Goal: Task Accomplishment & Management: Use online tool/utility

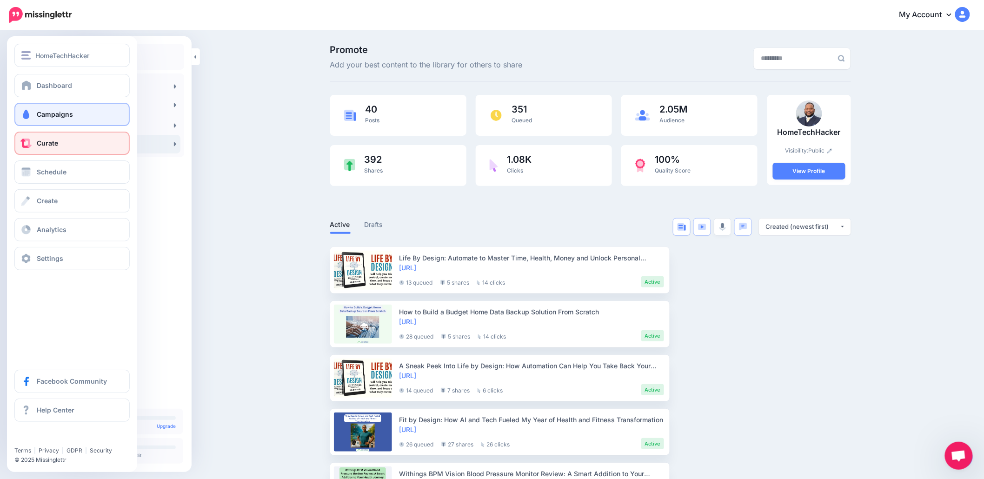
click at [61, 117] on span "Campaigns" at bounding box center [55, 114] width 36 height 8
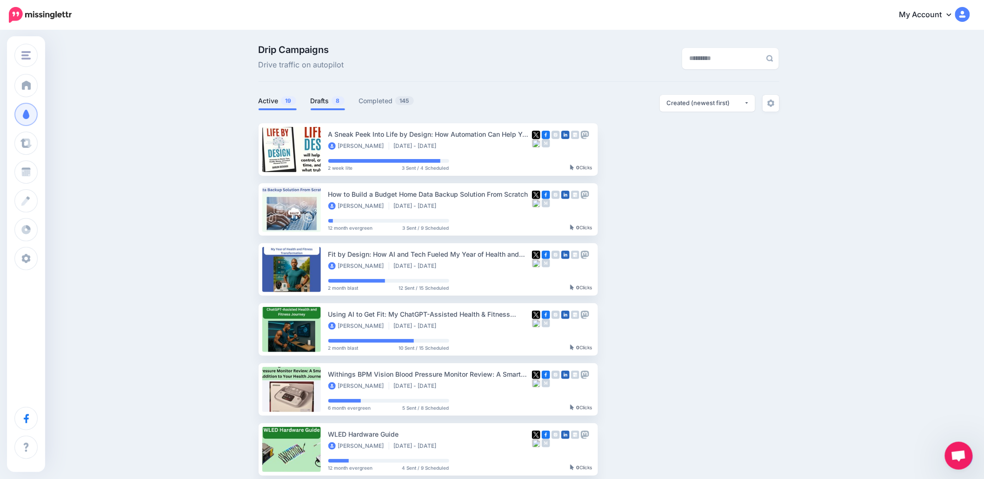
click at [326, 103] on link "Drafts 8" at bounding box center [328, 100] width 34 height 11
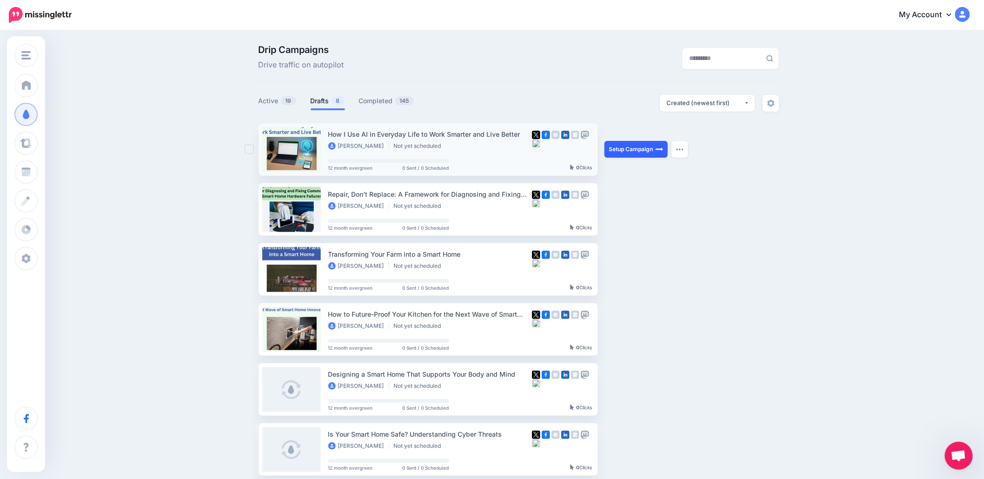
click at [626, 148] on link "Setup Campaign" at bounding box center [636, 149] width 63 height 17
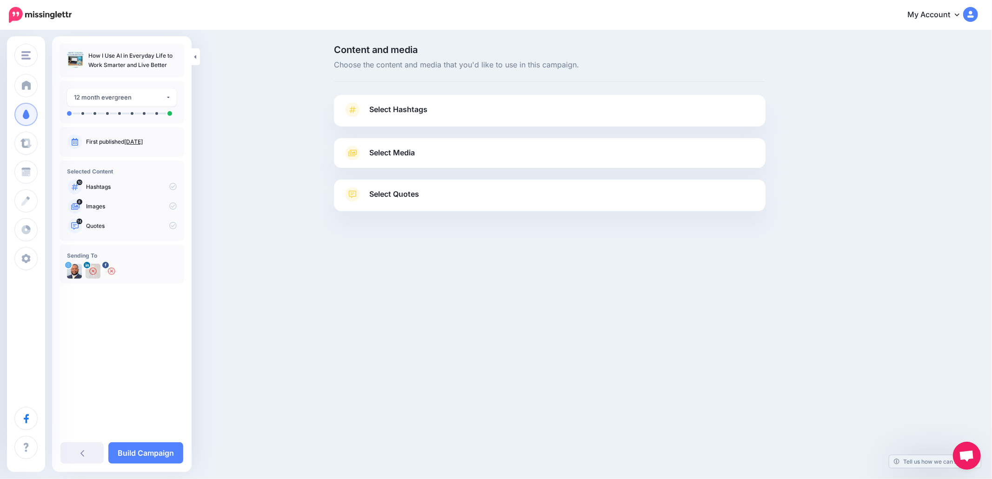
click at [412, 109] on span "Select Hashtags" at bounding box center [398, 109] width 58 height 13
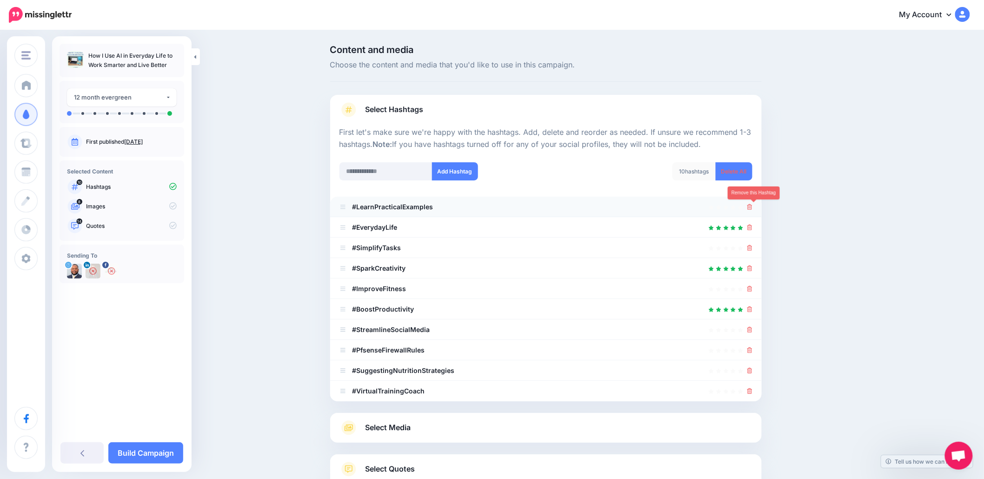
click at [752, 207] on icon at bounding box center [750, 207] width 5 height 6
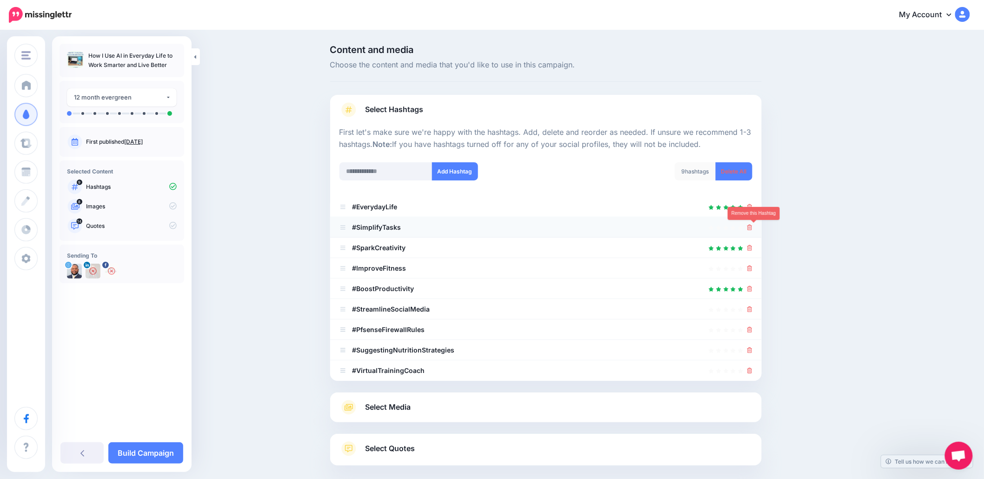
click at [753, 228] on icon at bounding box center [750, 228] width 5 height 6
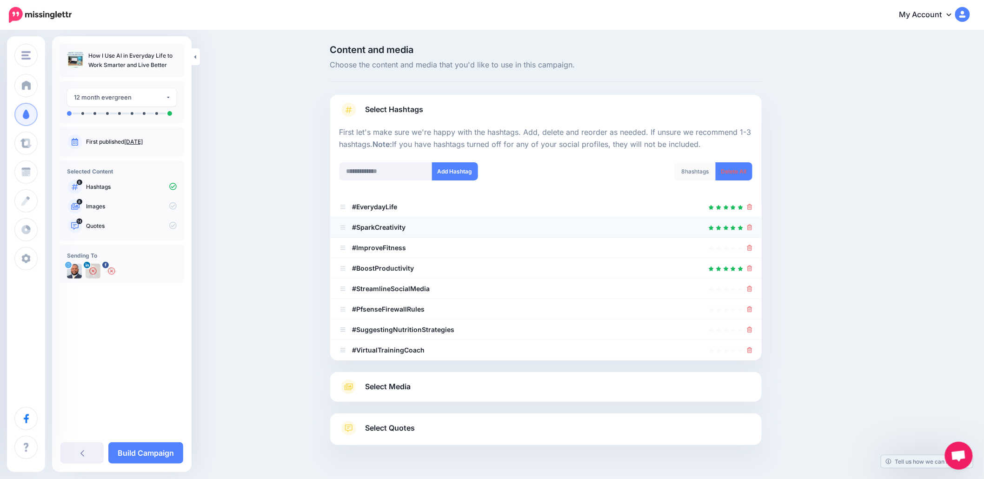
click at [756, 227] on li "#SparkCreativity" at bounding box center [546, 227] width 432 height 20
click at [752, 247] on icon at bounding box center [750, 248] width 5 height 6
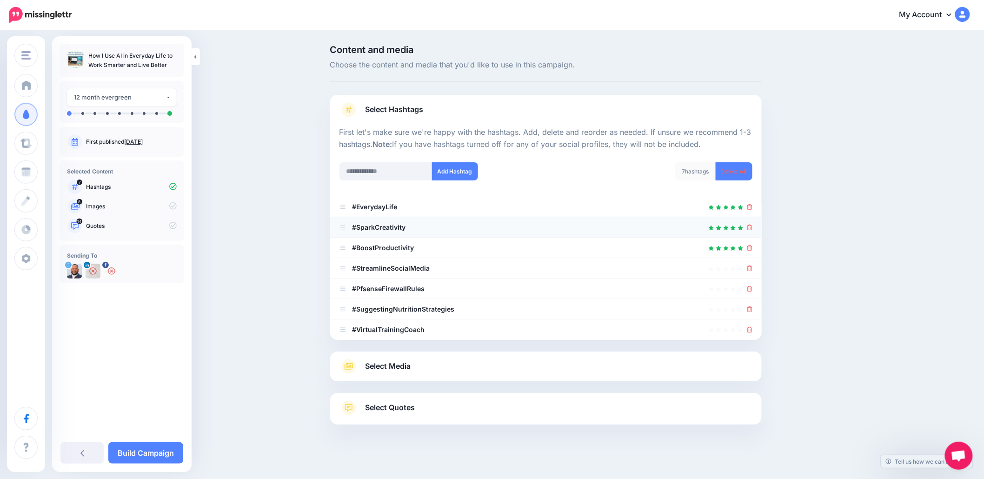
click at [753, 227] on icon at bounding box center [750, 228] width 5 height 6
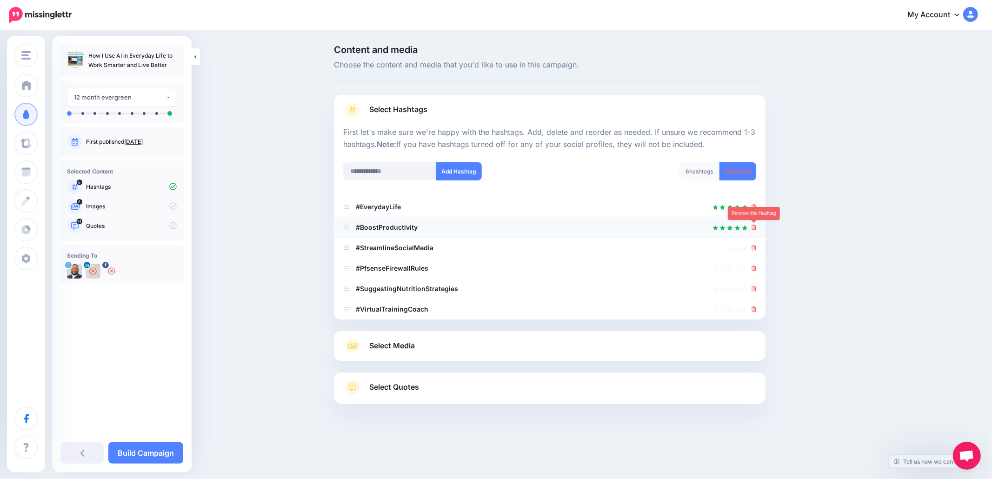
click at [753, 227] on icon at bounding box center [754, 228] width 5 height 6
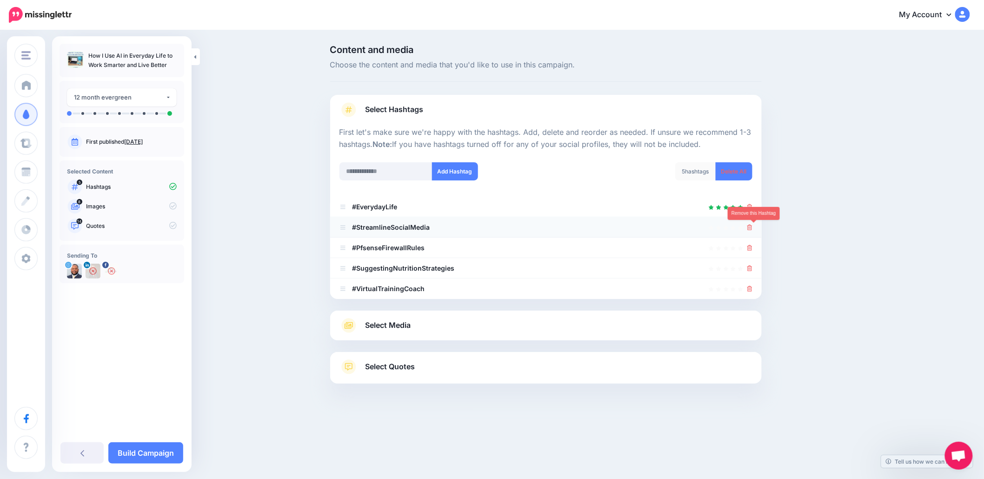
click at [753, 229] on icon at bounding box center [750, 228] width 5 height 6
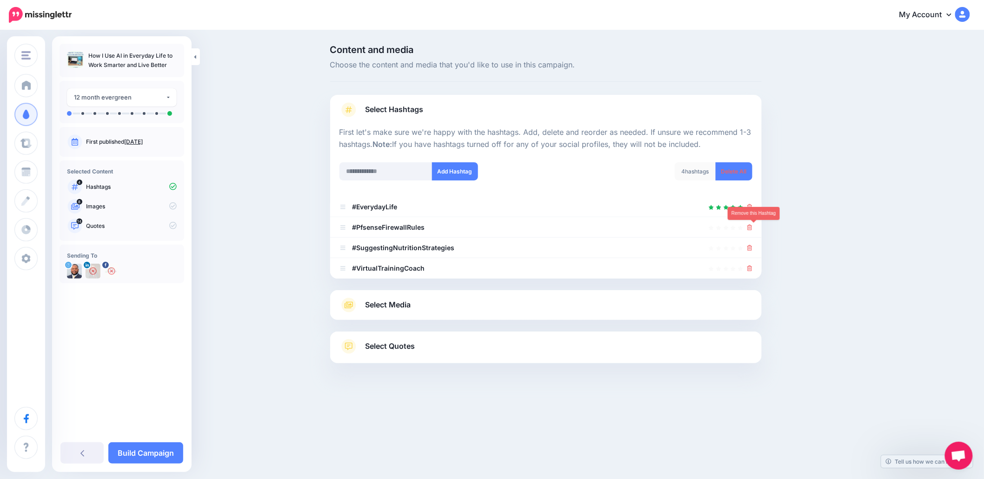
click at [753, 229] on icon at bounding box center [750, 228] width 5 height 6
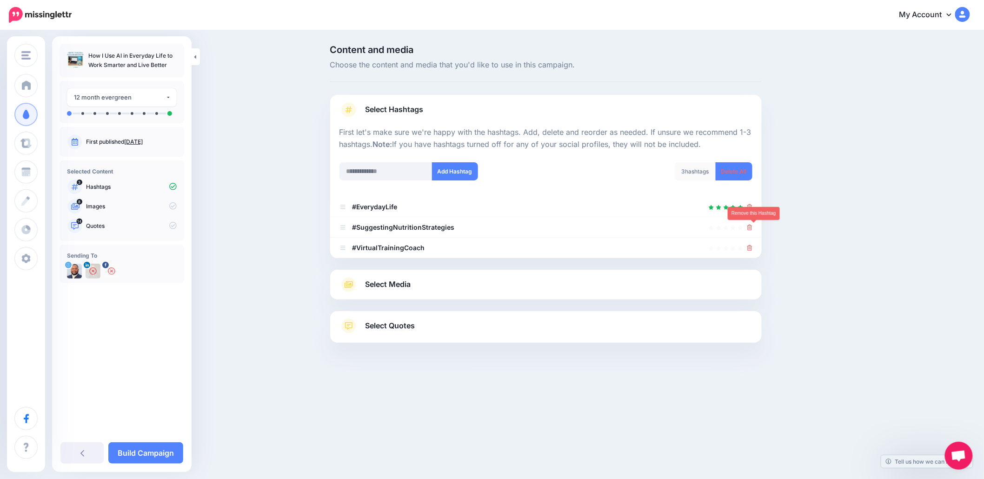
click at [753, 229] on icon at bounding box center [750, 228] width 5 height 6
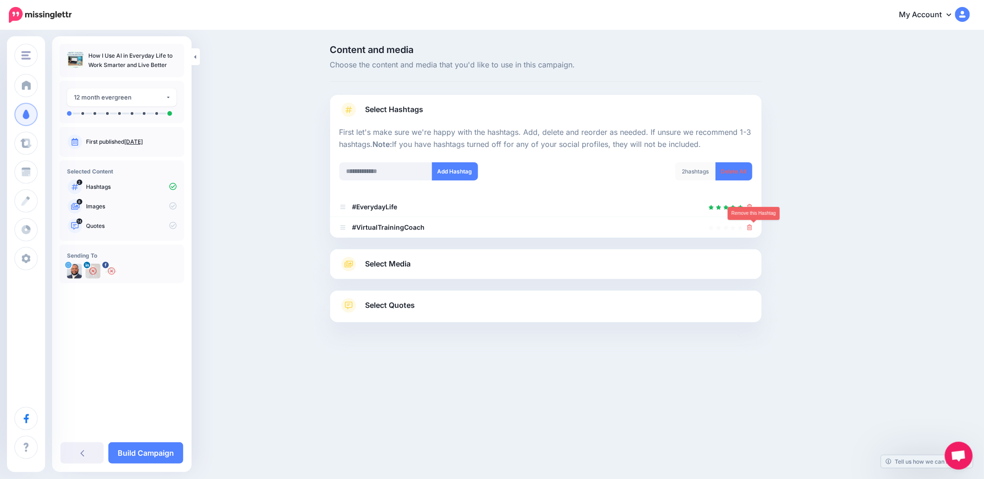
click at [753, 229] on icon at bounding box center [750, 228] width 5 height 6
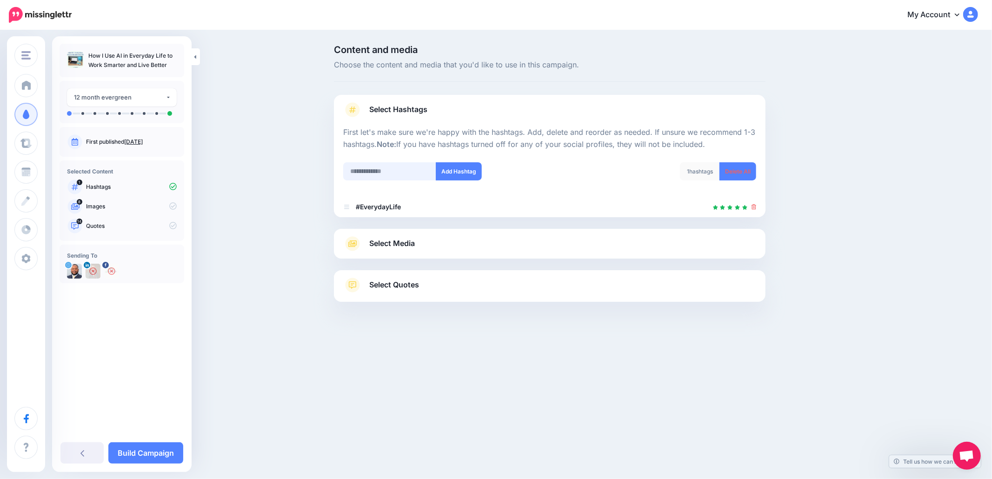
click at [372, 174] on input "text" at bounding box center [389, 171] width 93 height 18
type input "***"
click at [448, 171] on button "Add Hashtag" at bounding box center [459, 171] width 46 height 18
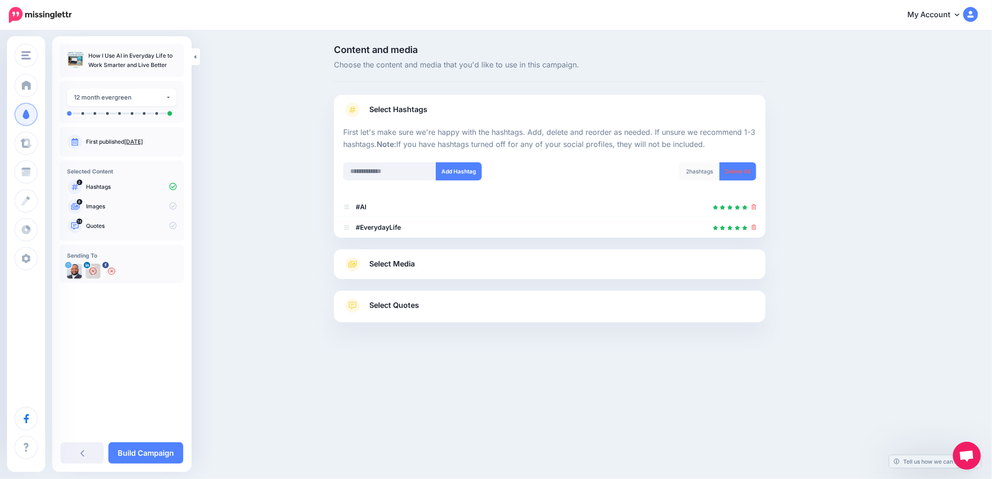
click at [359, 265] on icon at bounding box center [352, 264] width 17 height 15
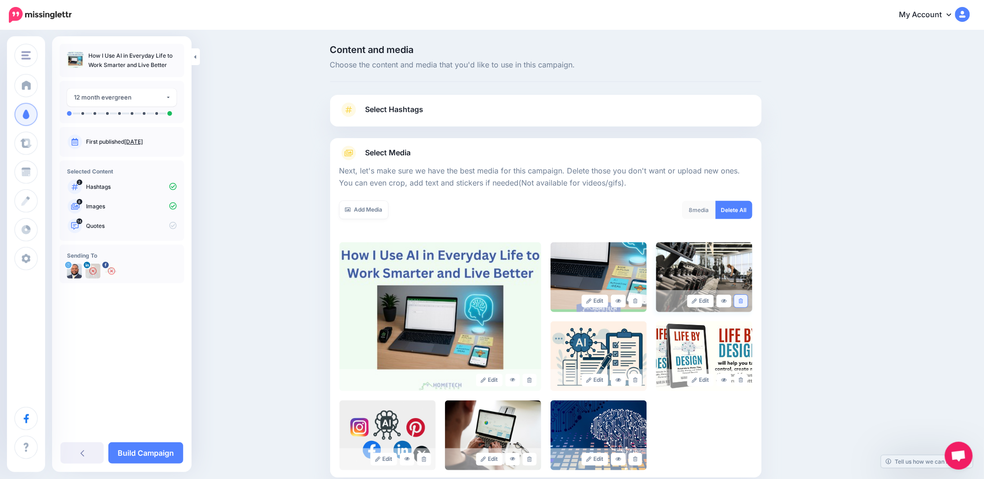
click at [748, 303] on link at bounding box center [741, 301] width 13 height 13
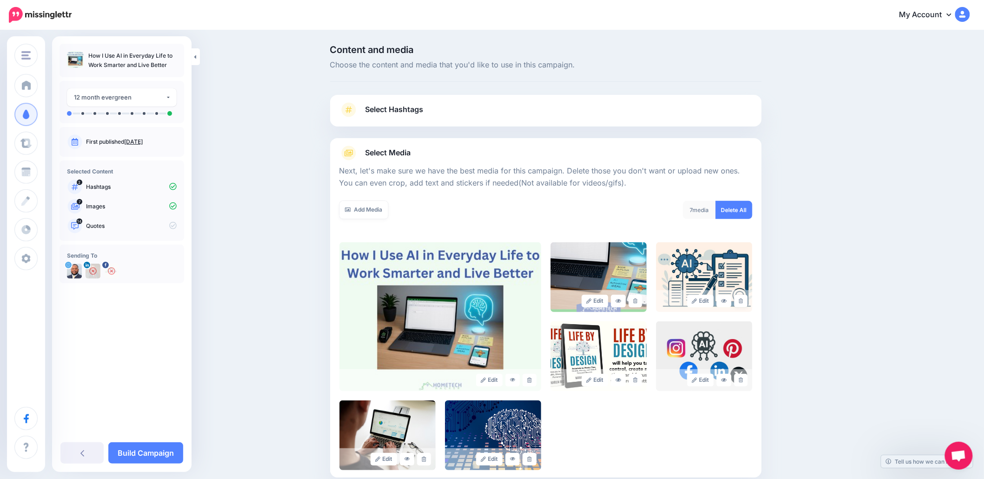
click at [748, 303] on link at bounding box center [741, 301] width 13 height 13
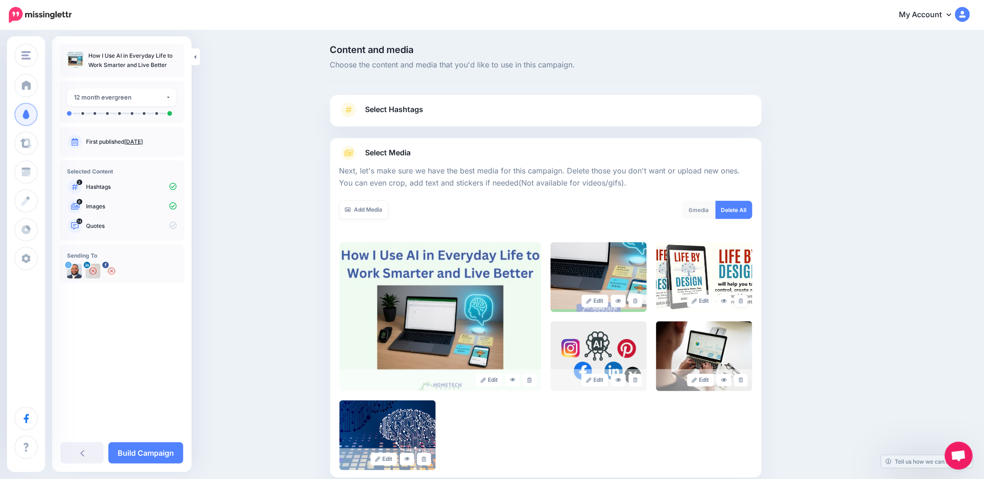
click at [748, 303] on link at bounding box center [741, 301] width 13 height 13
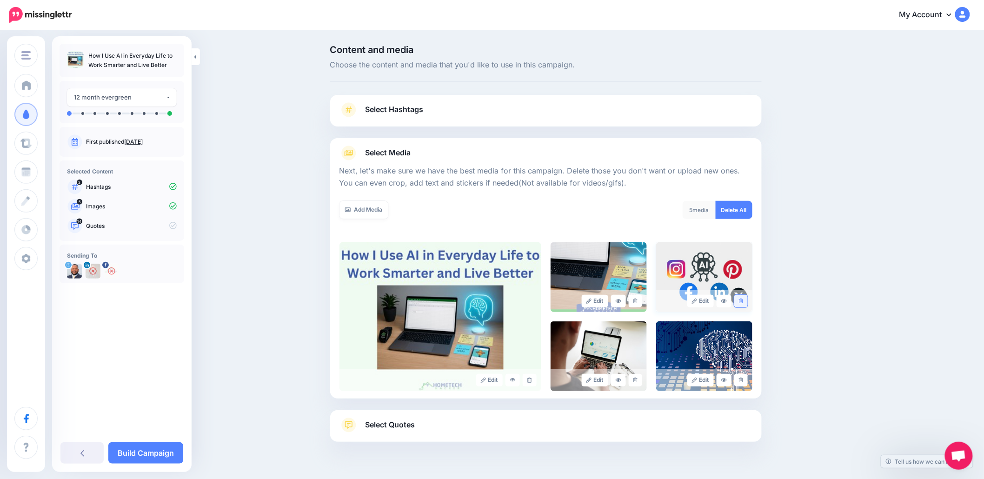
click at [746, 305] on link at bounding box center [741, 301] width 13 height 13
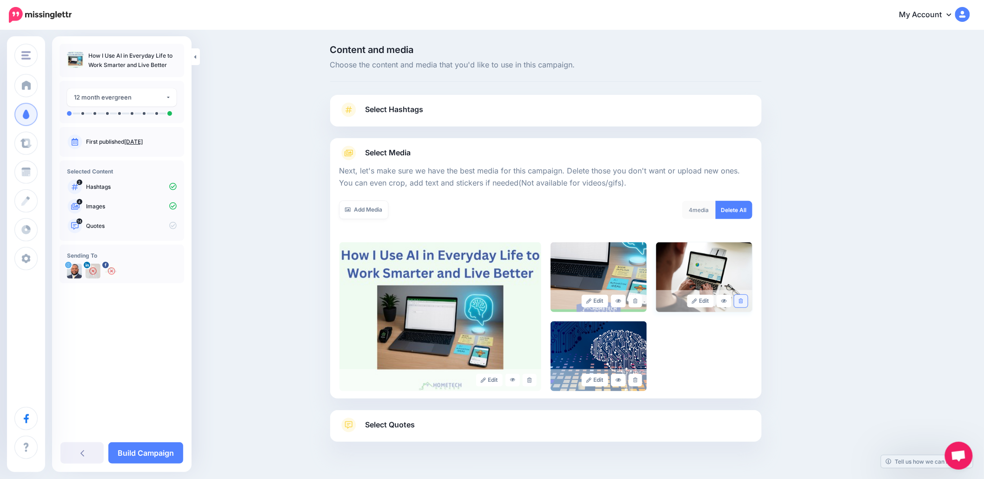
click at [746, 305] on link at bounding box center [741, 301] width 13 height 13
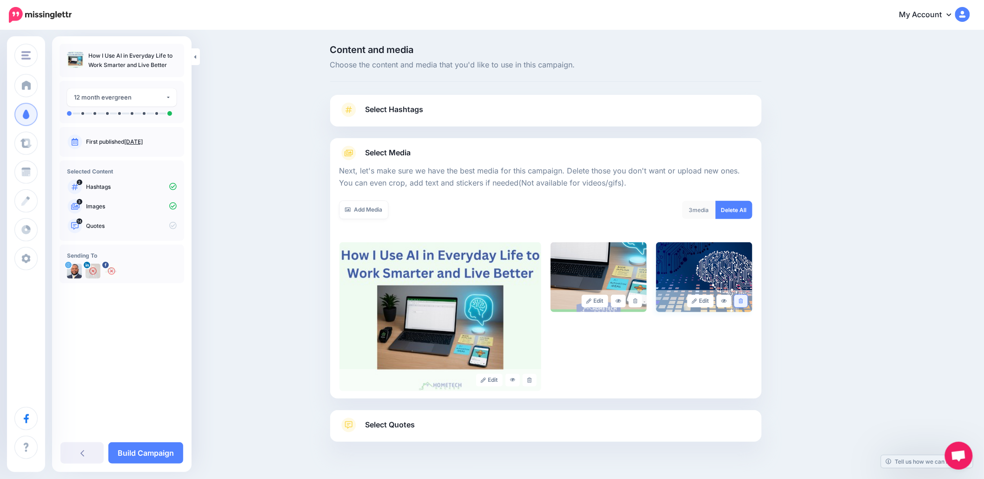
click at [748, 301] on link at bounding box center [741, 301] width 13 height 13
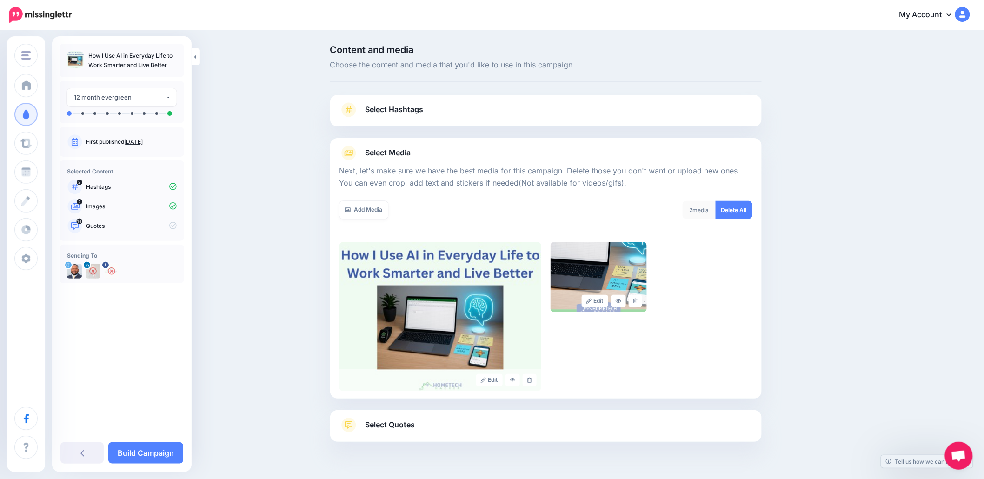
click at [468, 421] on link "Select Quotes" at bounding box center [546, 430] width 413 height 24
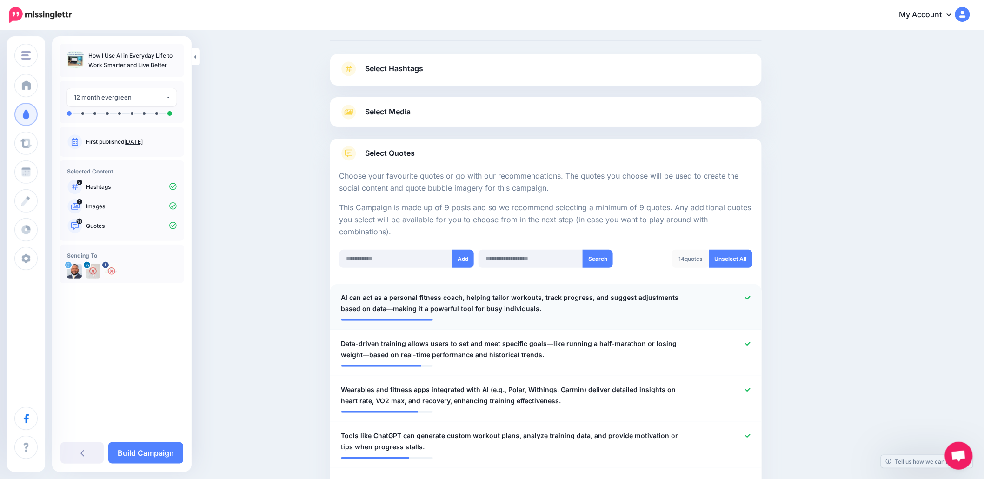
scroll to position [62, 0]
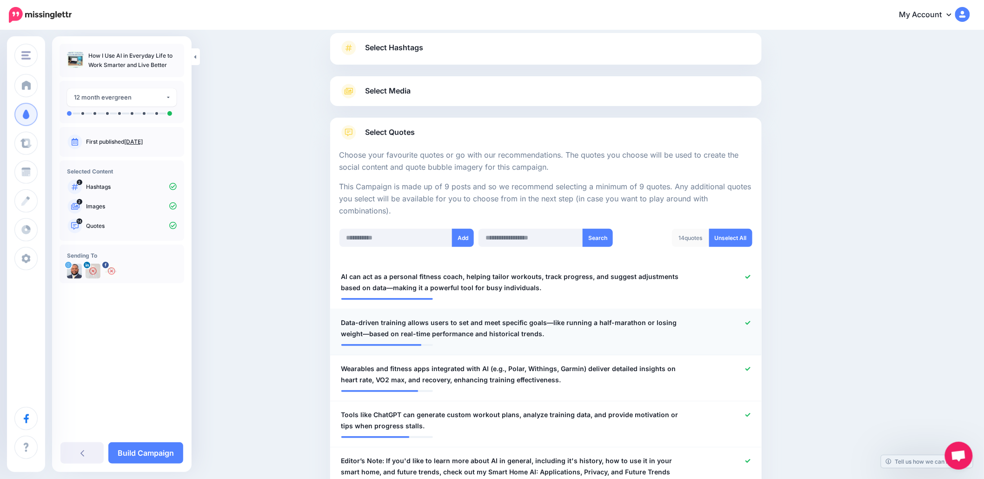
click at [751, 323] on icon at bounding box center [748, 323] width 5 height 4
click at [751, 367] on icon at bounding box center [748, 369] width 5 height 5
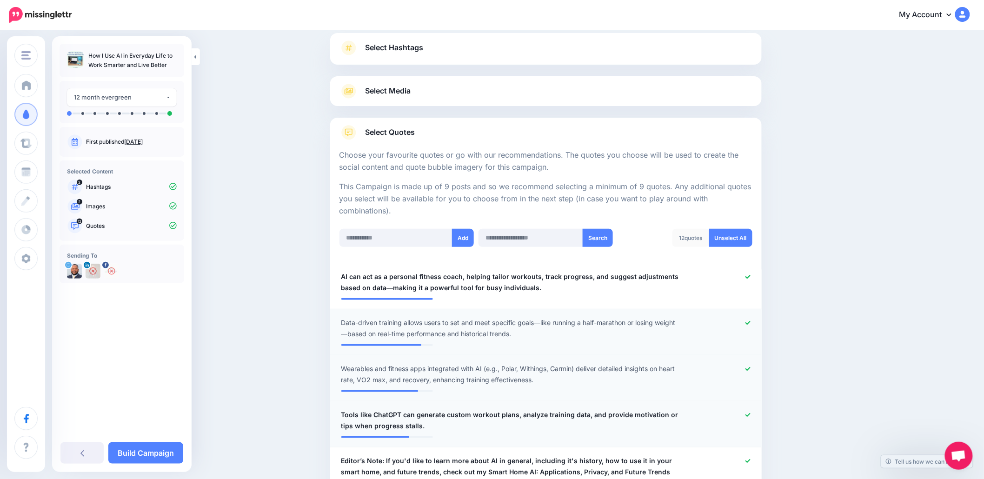
click at [751, 414] on icon at bounding box center [748, 415] width 5 height 5
click at [751, 461] on icon at bounding box center [748, 461] width 5 height 4
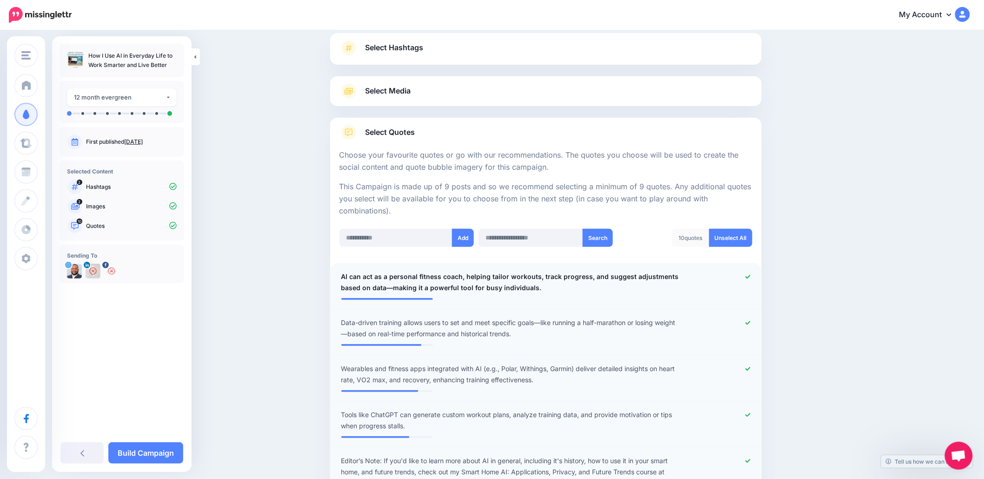
click at [751, 274] on icon at bounding box center [748, 276] width 5 height 5
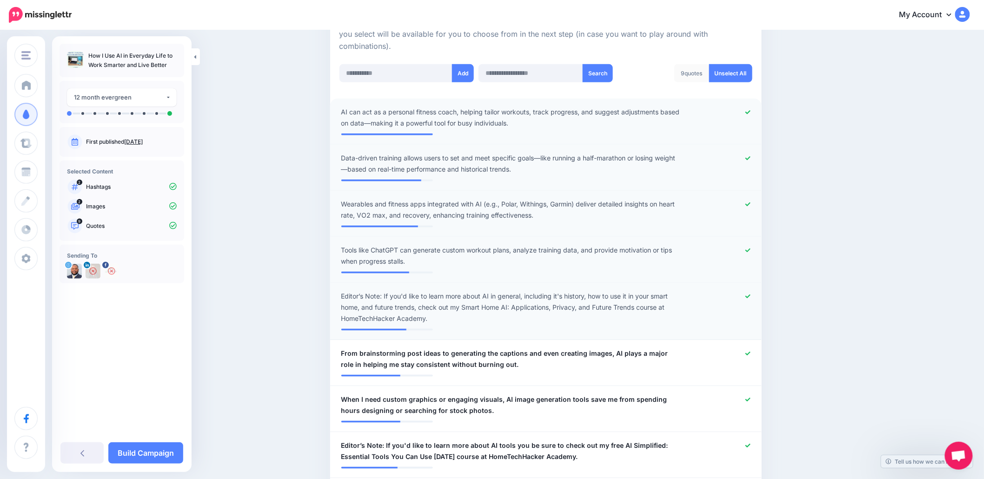
scroll to position [248, 0]
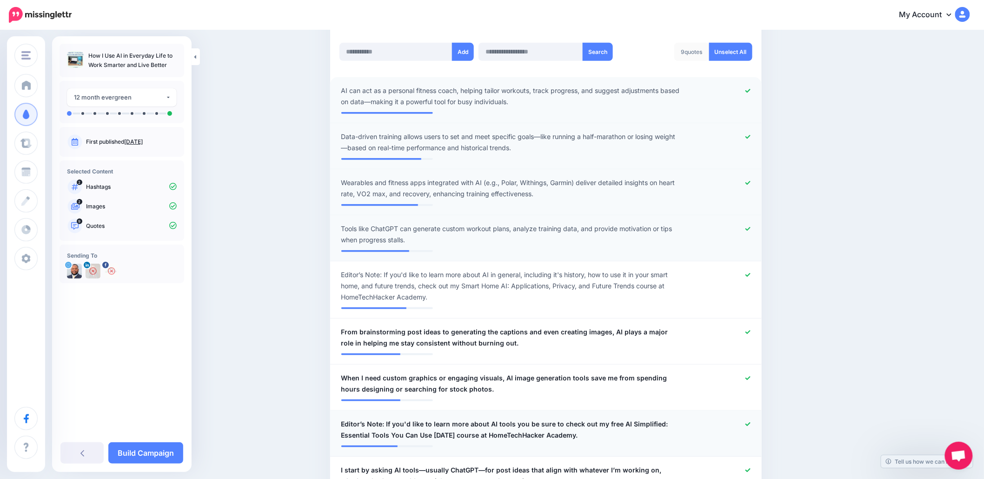
click at [750, 425] on icon at bounding box center [748, 424] width 5 height 5
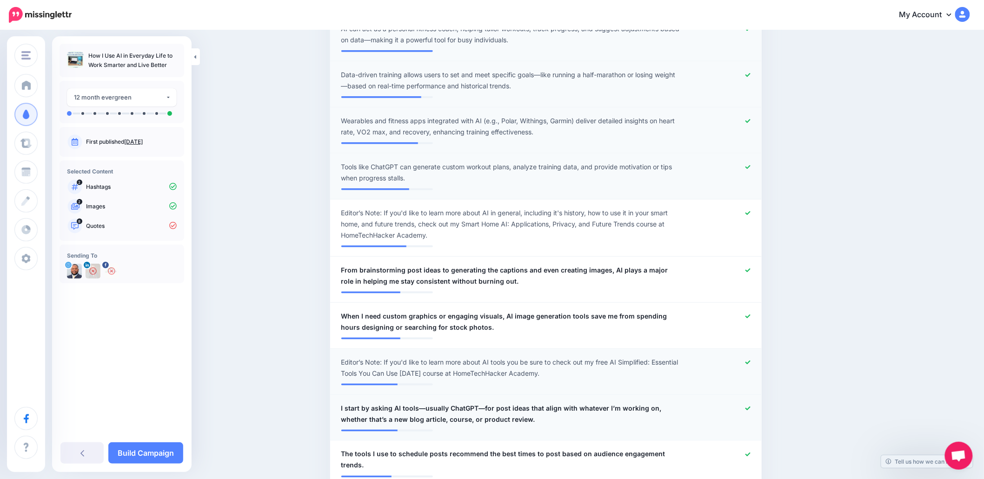
scroll to position [372, 0]
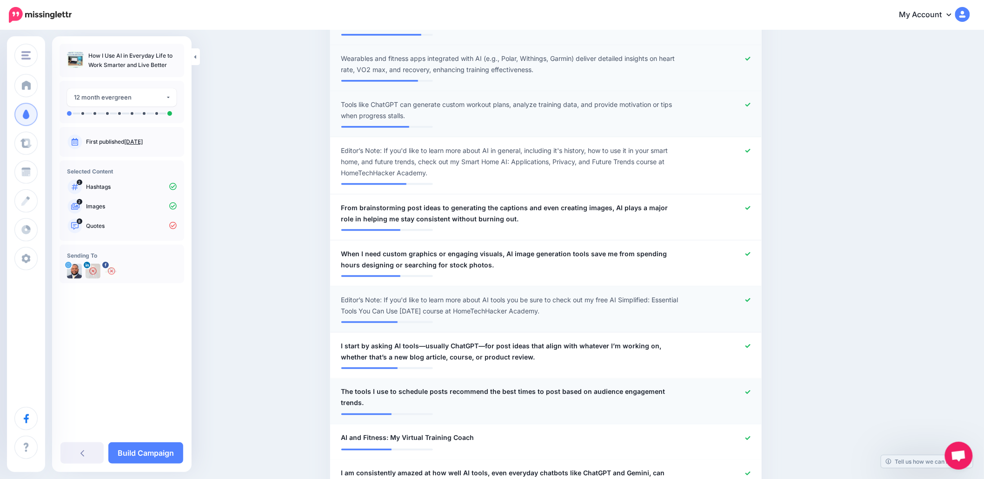
click at [751, 393] on icon at bounding box center [748, 392] width 5 height 4
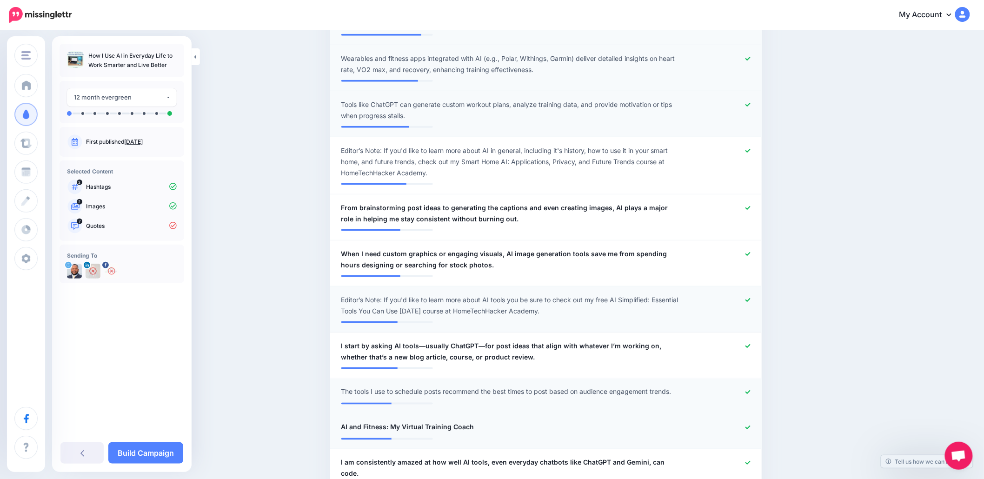
click at [751, 428] on icon at bounding box center [748, 427] width 5 height 5
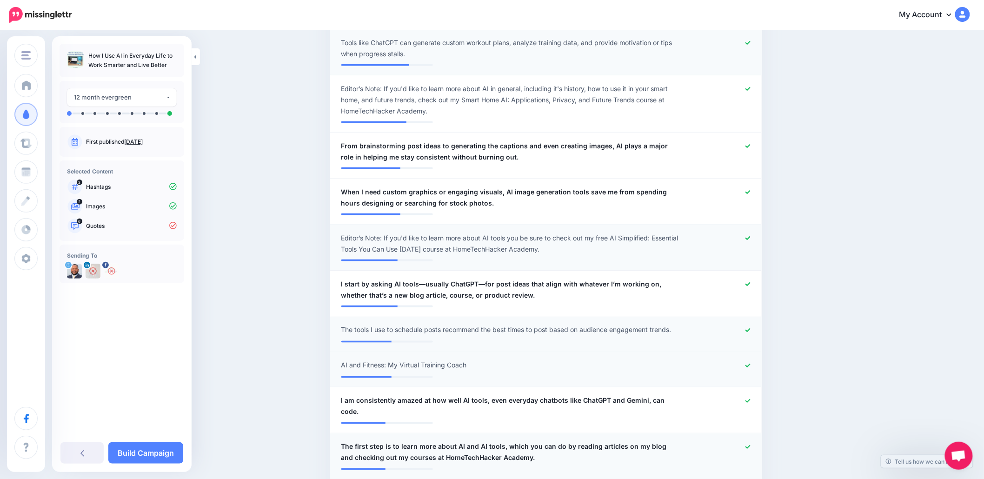
scroll to position [496, 0]
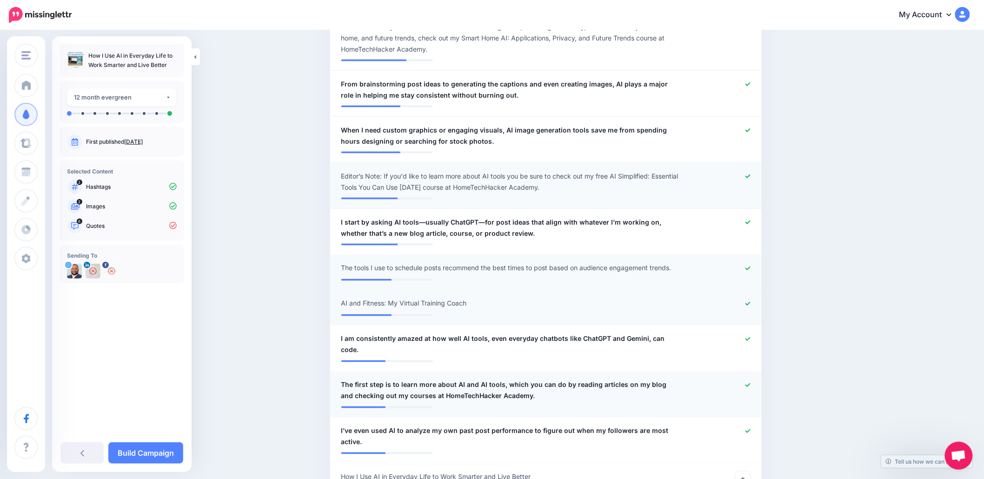
click at [751, 382] on link at bounding box center [748, 385] width 5 height 7
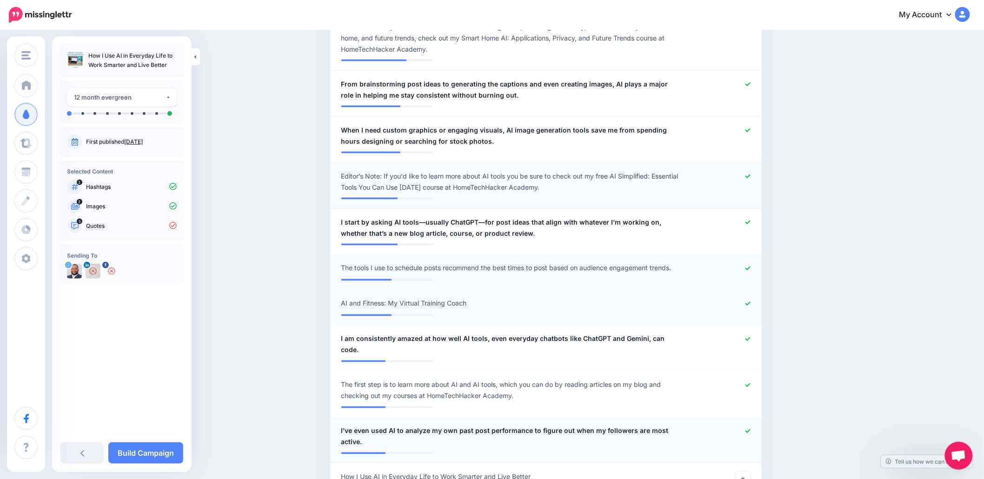
click at [751, 429] on icon at bounding box center [748, 431] width 5 height 5
click at [745, 467] on icon at bounding box center [744, 469] width 4 height 4
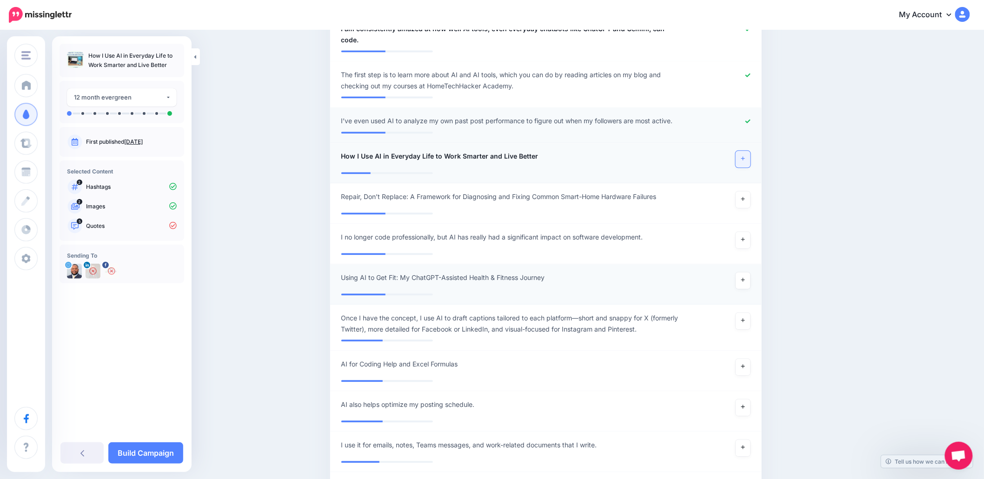
scroll to position [868, 0]
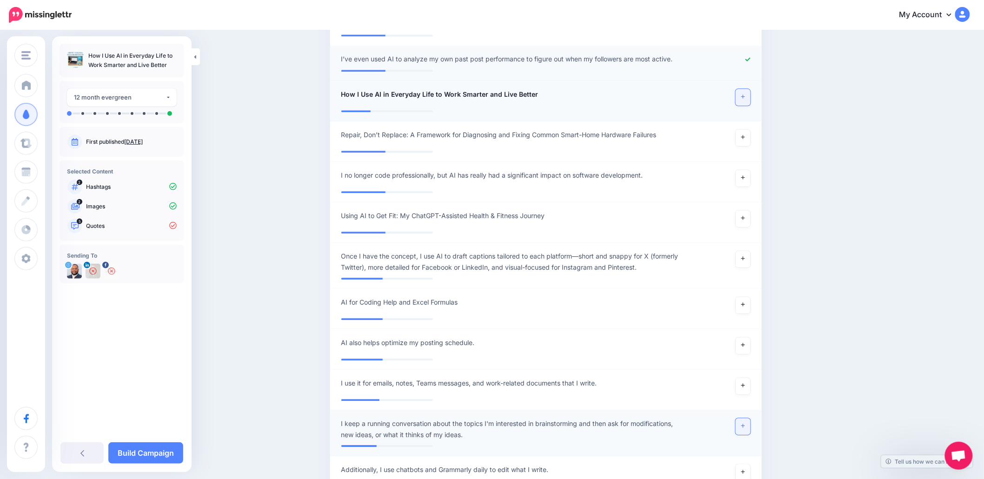
click at [743, 421] on link at bounding box center [743, 426] width 15 height 17
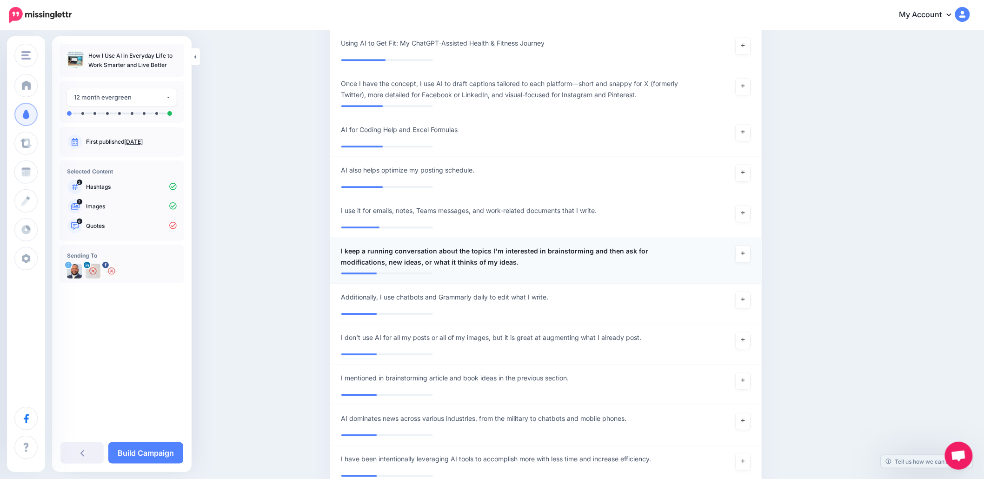
scroll to position [1054, 0]
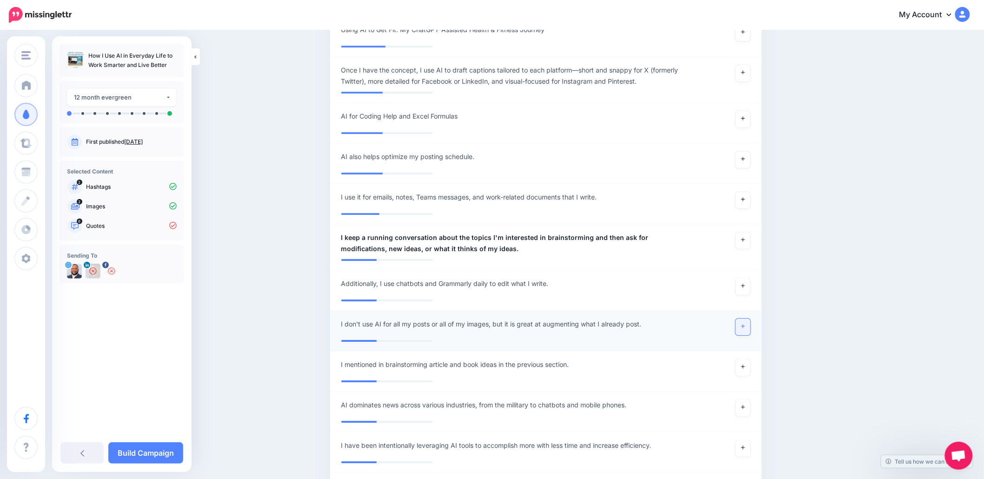
click at [750, 319] on link at bounding box center [743, 327] width 15 height 17
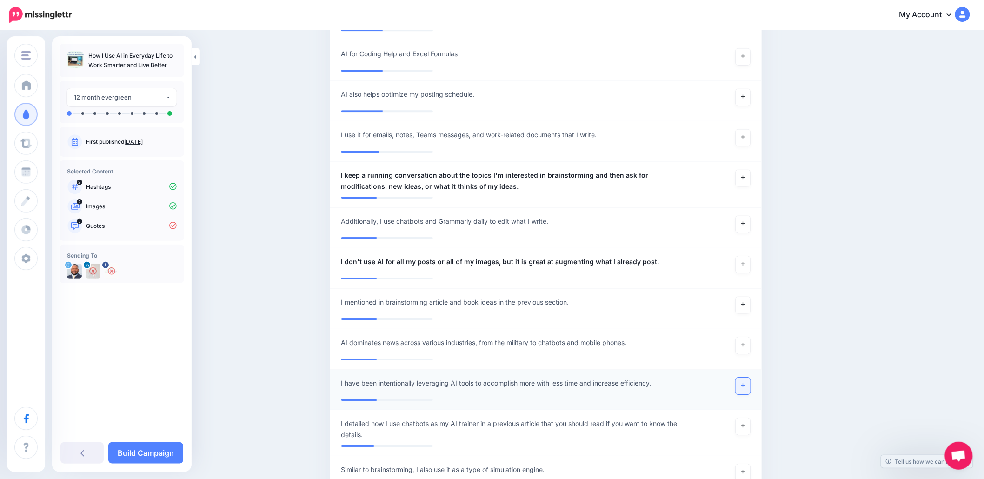
click at [742, 378] on link at bounding box center [743, 386] width 15 height 17
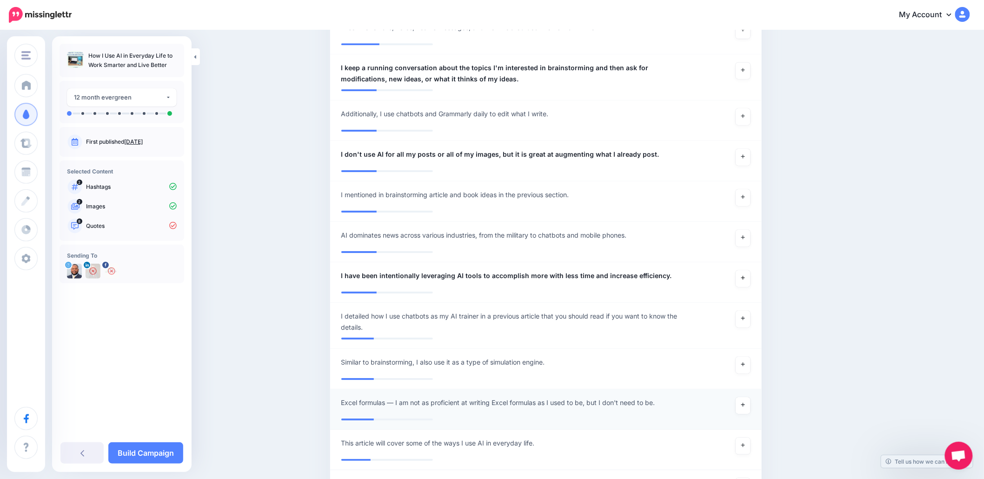
scroll to position [1240, 0]
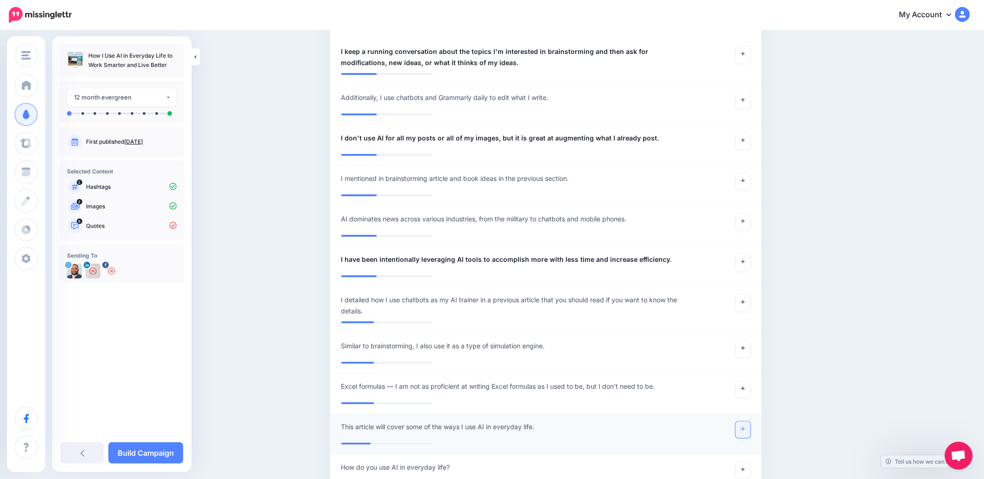
click at [745, 427] on icon at bounding box center [744, 429] width 4 height 5
click at [746, 462] on link at bounding box center [743, 470] width 15 height 17
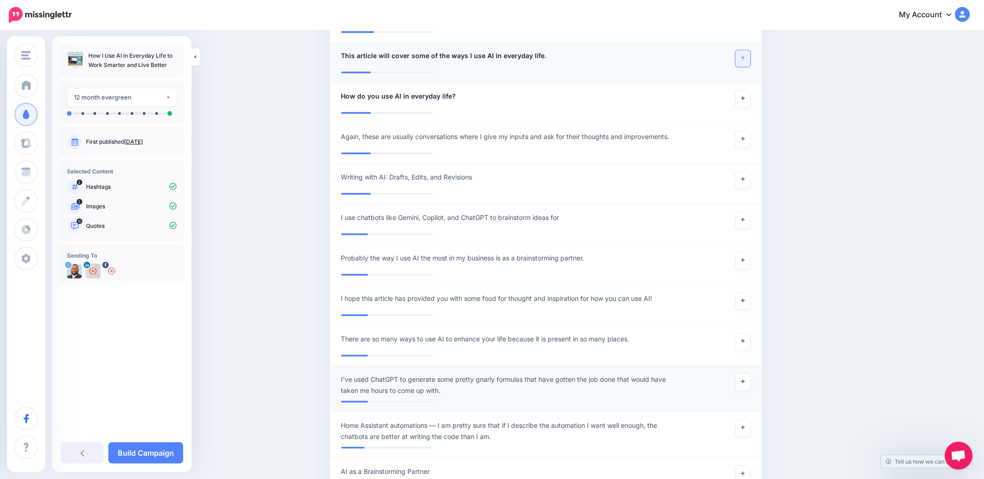
scroll to position [1612, 0]
click at [751, 333] on link at bounding box center [743, 341] width 15 height 17
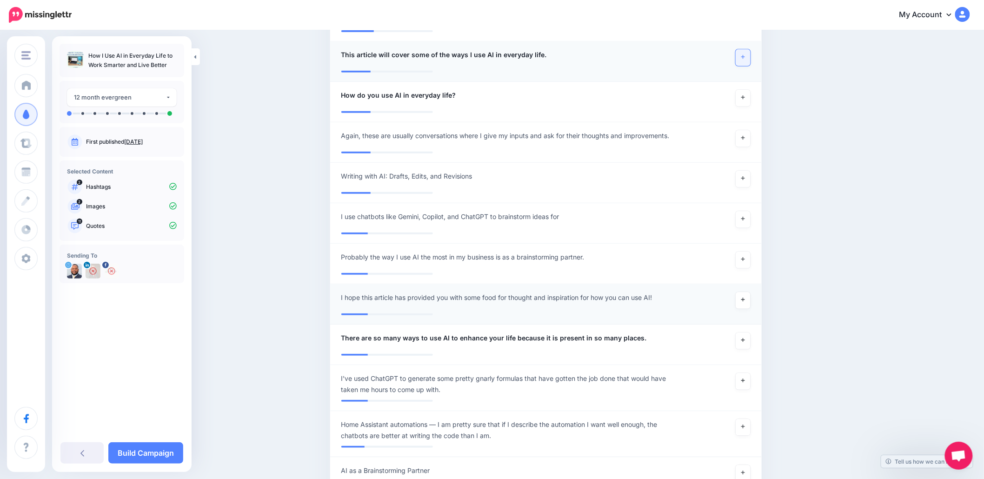
click at [454, 292] on span "I hope this article has provided you with some food for thought and inspiration…" at bounding box center [496, 297] width 311 height 11
click at [441, 292] on textarea "**********" at bounding box center [510, 301] width 339 height 18
type textarea "**********"
click at [128, 449] on link "Build Campaign" at bounding box center [145, 452] width 75 height 21
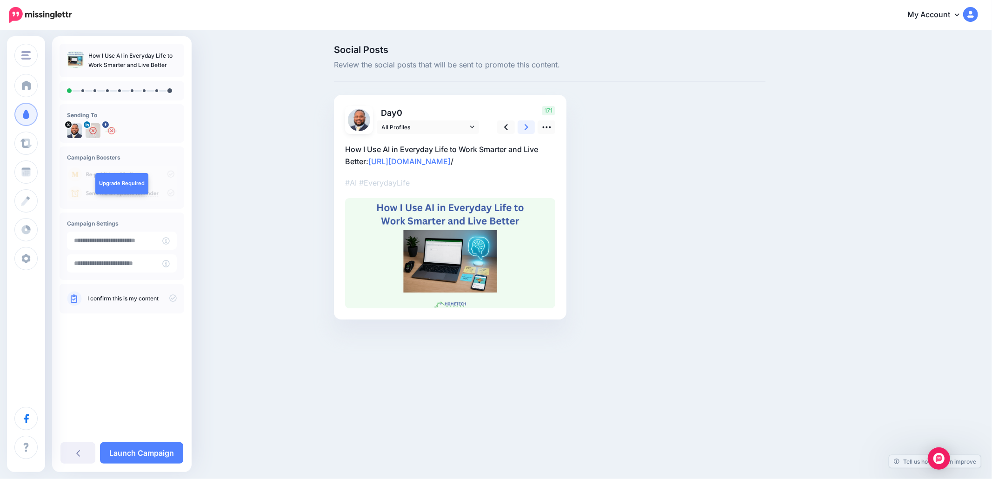
click at [522, 131] on link at bounding box center [527, 126] width 18 height 13
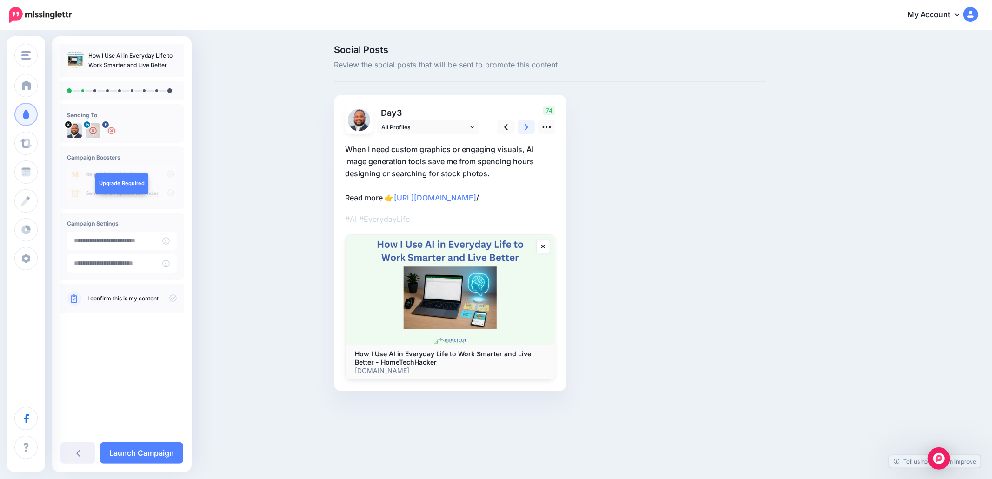
click at [522, 128] on link at bounding box center [527, 126] width 18 height 13
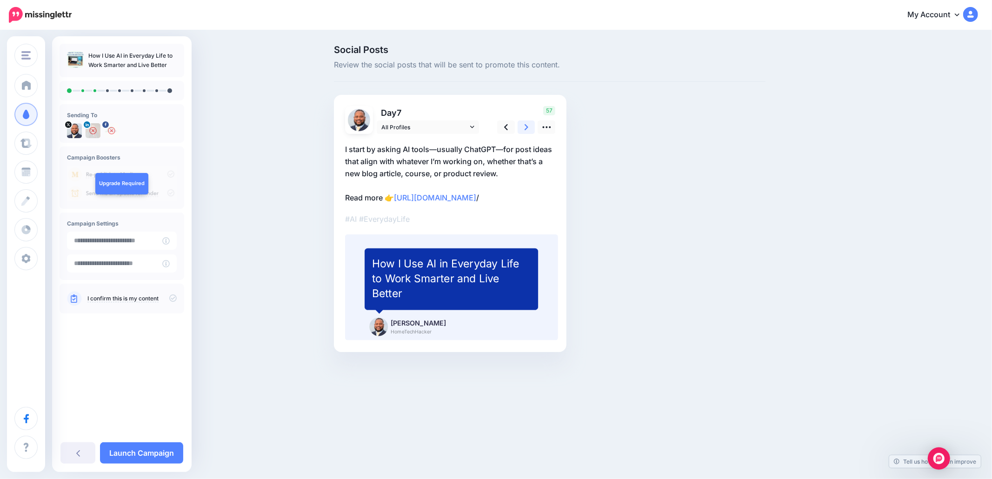
click at [522, 128] on link at bounding box center [527, 126] width 18 height 13
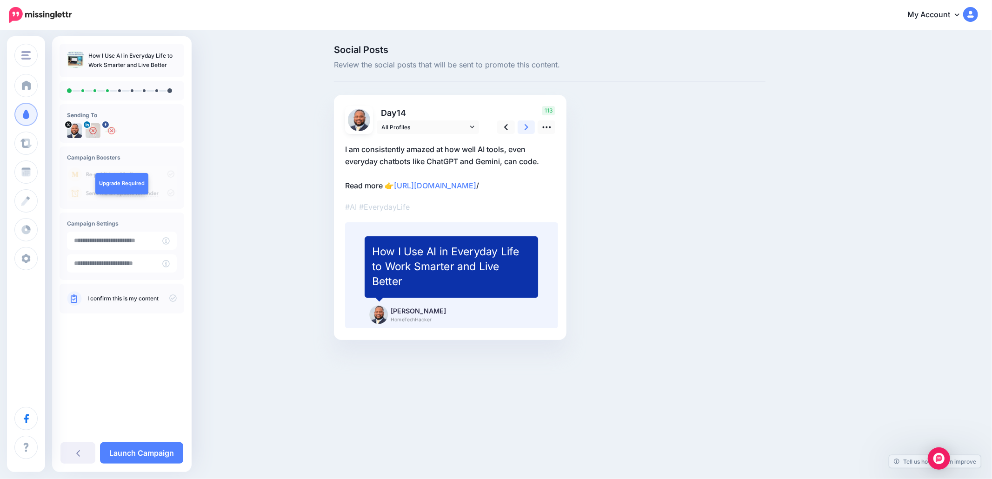
click at [524, 127] on link at bounding box center [527, 126] width 18 height 13
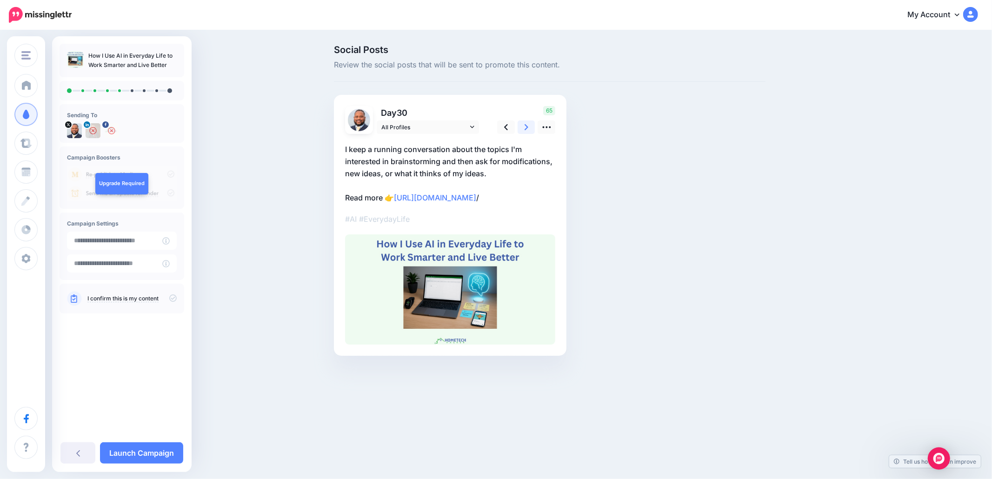
click at [524, 127] on link at bounding box center [527, 126] width 18 height 13
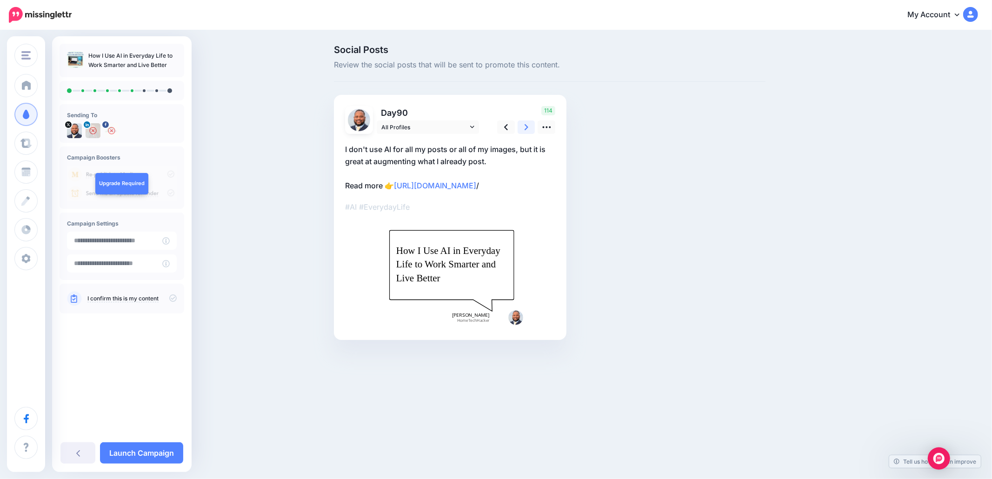
click at [524, 127] on link at bounding box center [527, 126] width 18 height 13
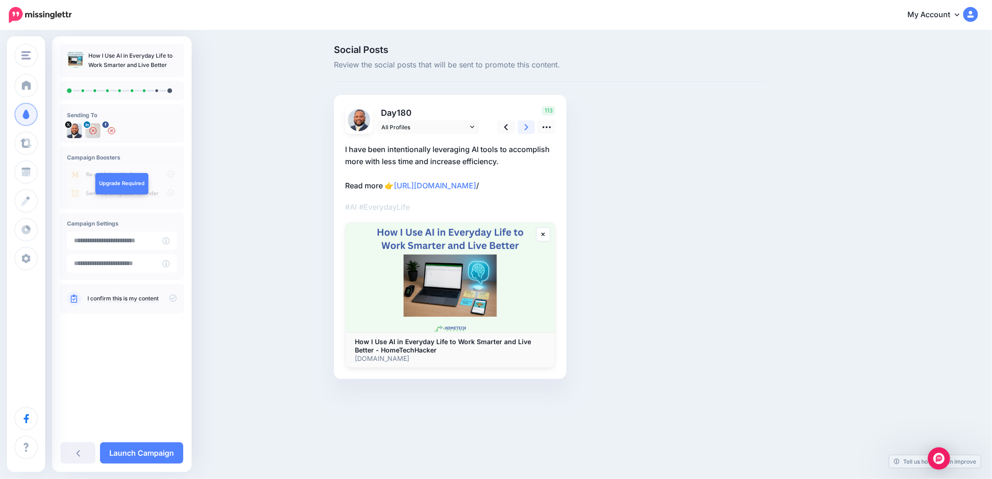
click at [524, 127] on link at bounding box center [527, 126] width 18 height 13
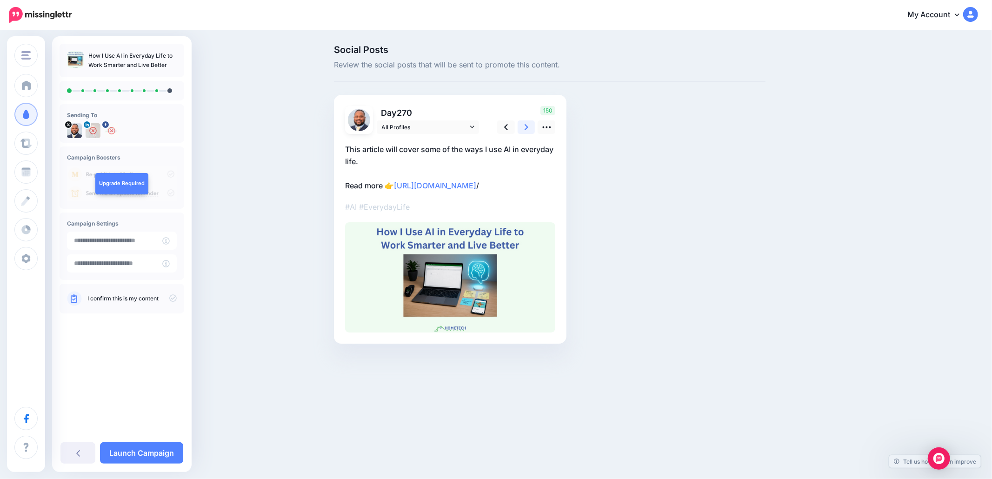
click at [524, 127] on link at bounding box center [527, 126] width 18 height 13
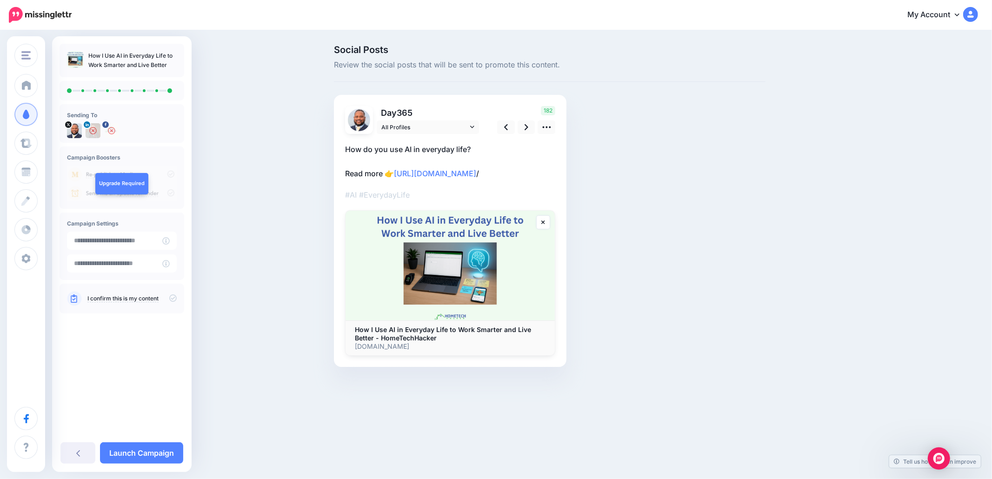
click at [174, 299] on icon at bounding box center [172, 297] width 7 height 7
click at [116, 446] on link "Launch Campaign" at bounding box center [141, 452] width 83 height 21
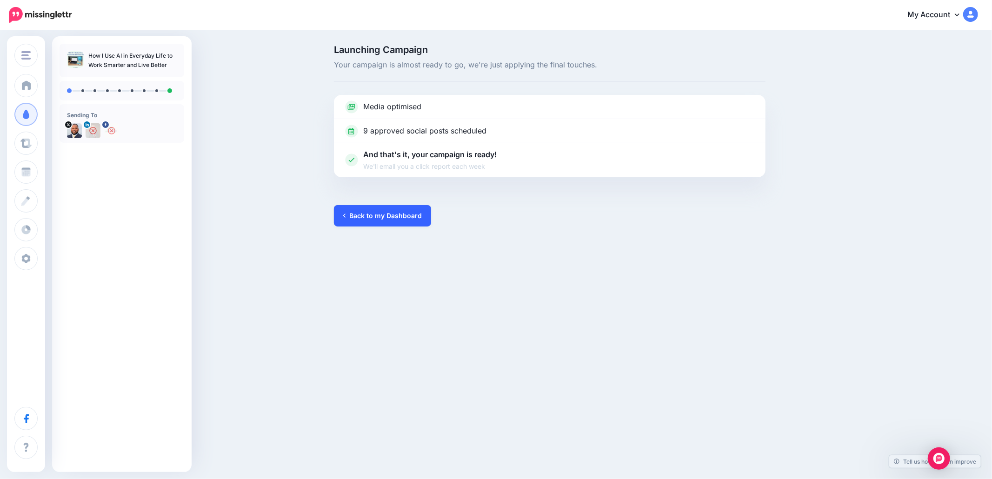
click at [383, 220] on link "Back to my Dashboard" at bounding box center [382, 215] width 97 height 21
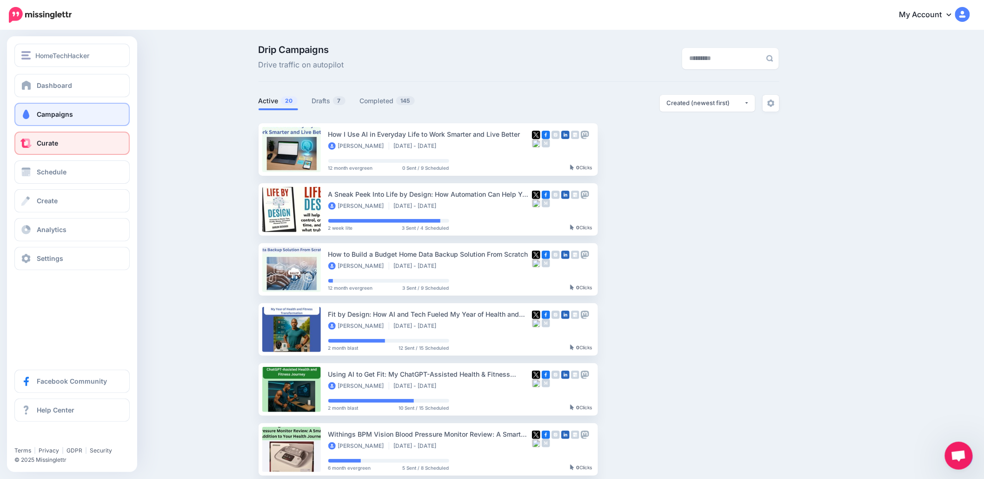
click at [50, 138] on link "Curate" at bounding box center [71, 143] width 115 height 23
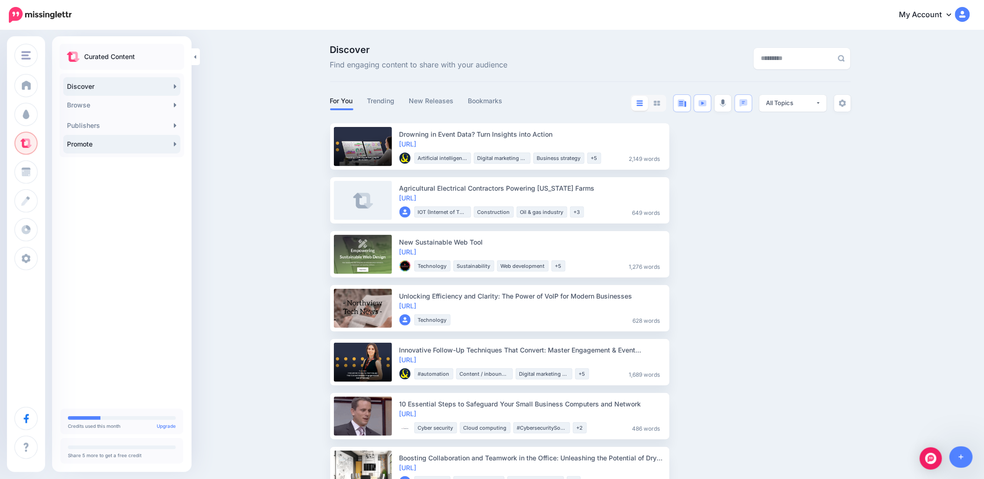
click at [100, 143] on link "Promote" at bounding box center [121, 144] width 117 height 19
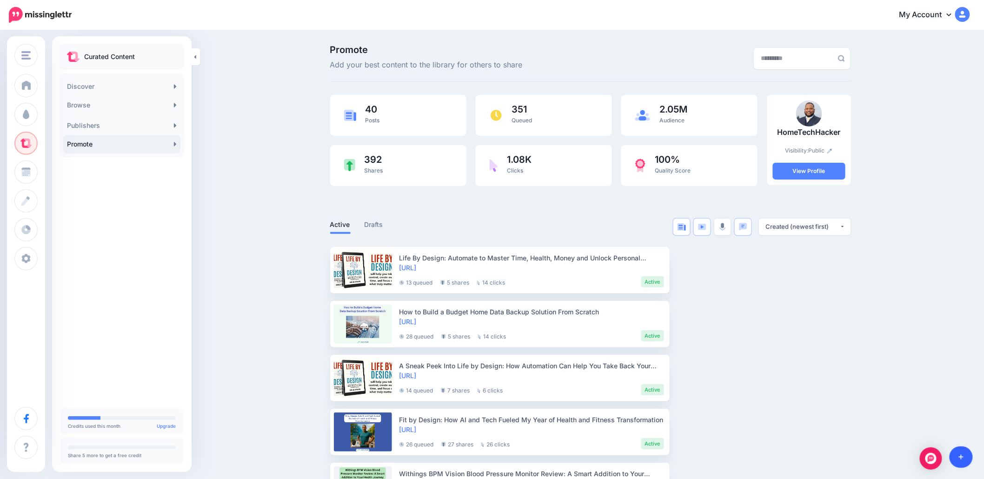
click at [960, 454] on icon at bounding box center [961, 457] width 5 height 7
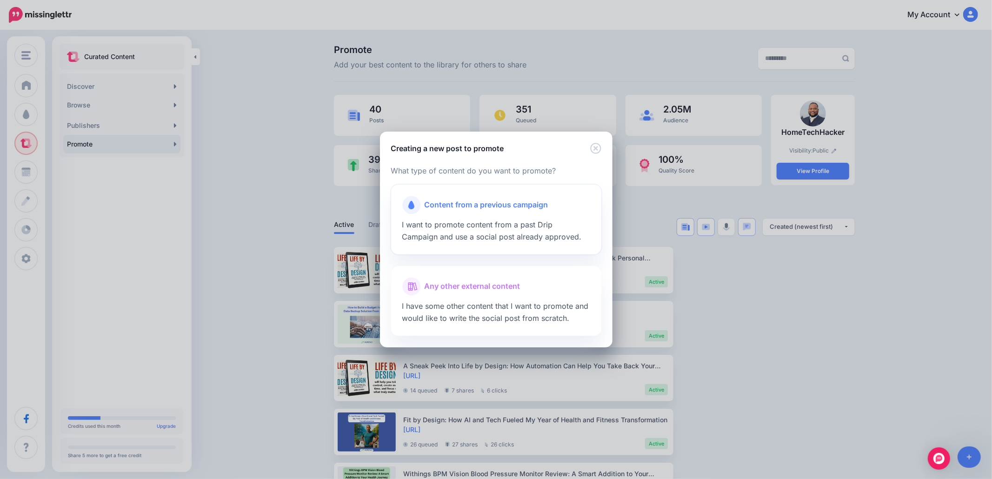
click at [475, 216] on div at bounding box center [496, 216] width 188 height 5
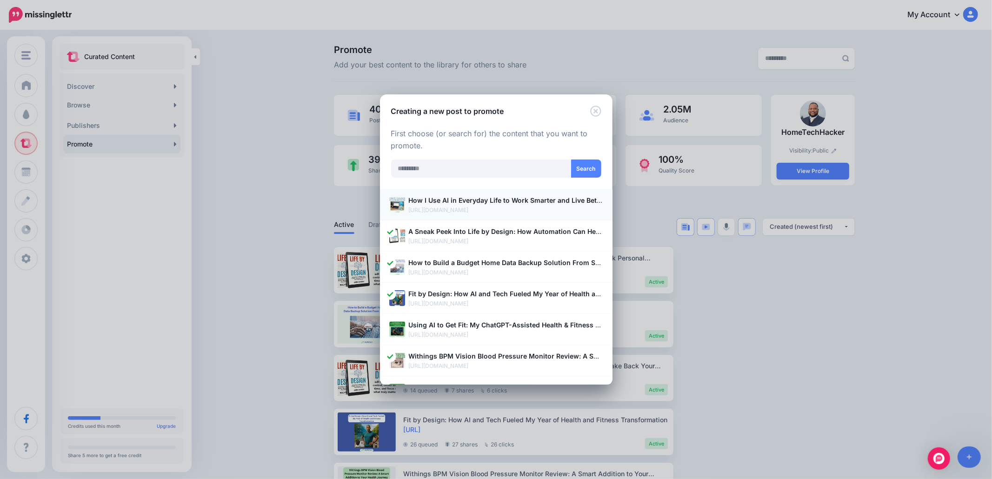
click at [468, 206] on p "[URL][DOMAIN_NAME]" at bounding box center [506, 210] width 194 height 9
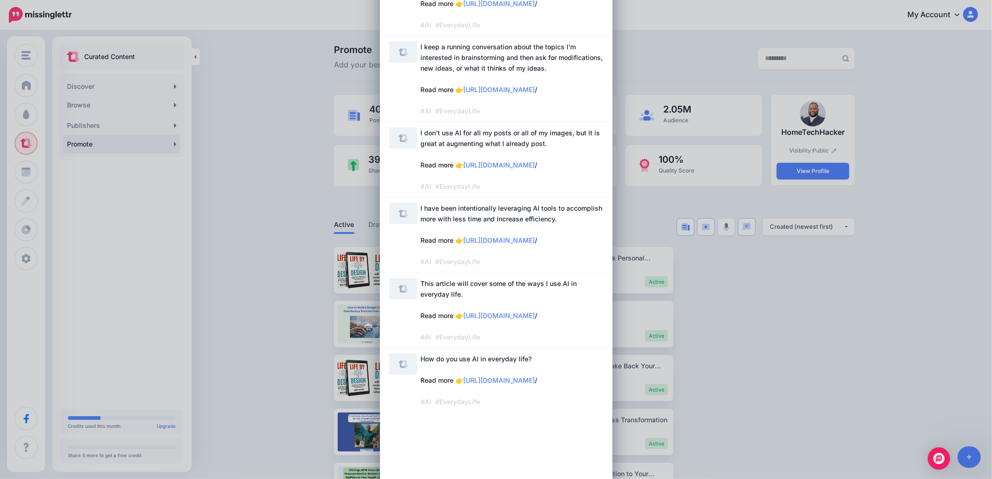
scroll to position [415, 0]
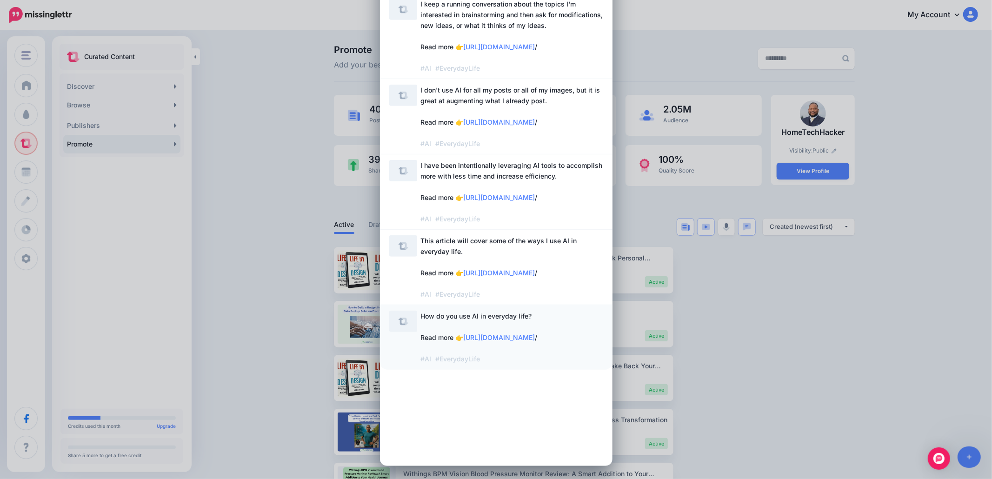
click at [474, 364] on span "How do you use AI in everyday life? Read more 👉 https://hometechhacker.com/how-…" at bounding box center [512, 337] width 182 height 53
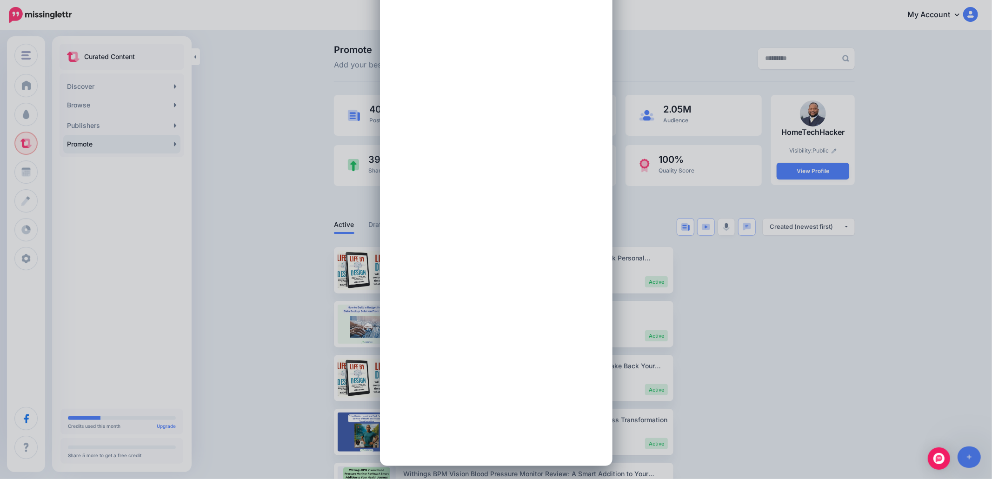
scroll to position [0, 0]
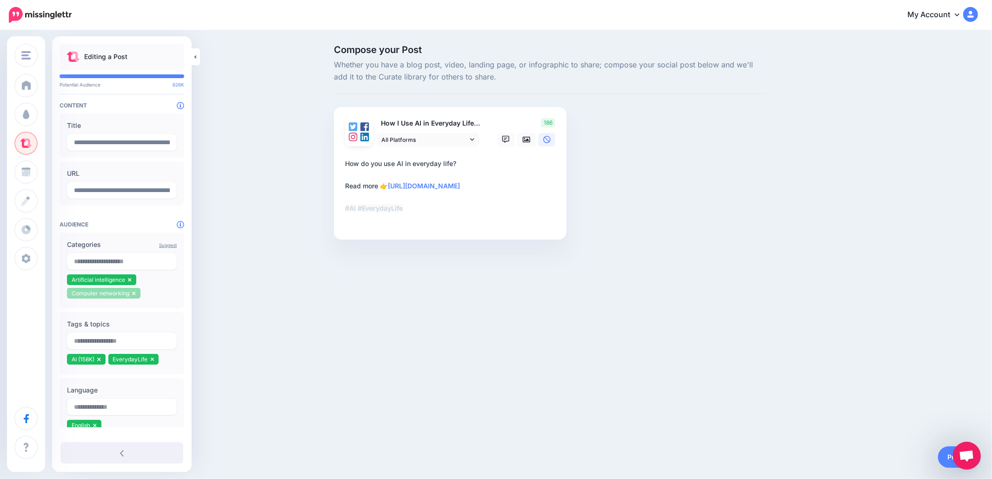
click at [133, 294] on icon at bounding box center [134, 294] width 4 height 6
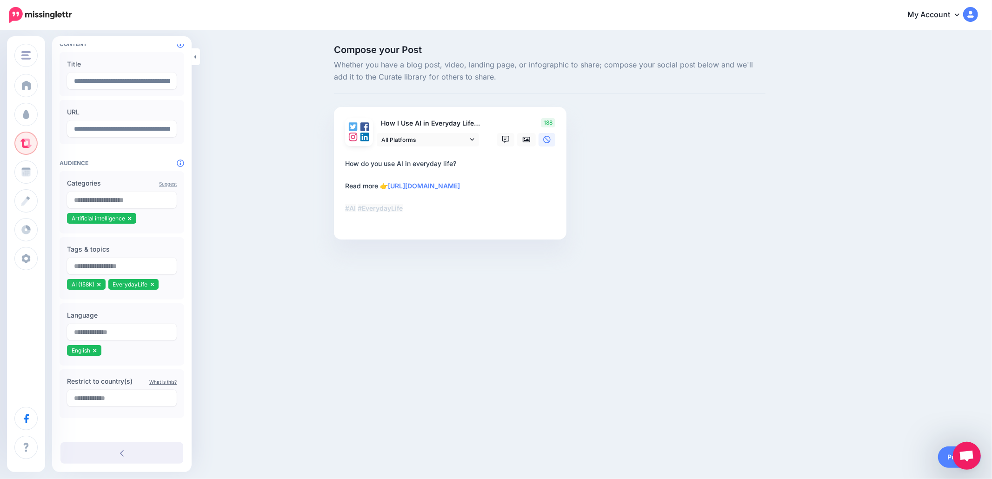
scroll to position [63, 0]
click at [624, 223] on div "Compose your Post Whether you have a blog post, video, landing page, or infogra…" at bounding box center [550, 156] width 446 height 222
click at [942, 459] on link "Publish" at bounding box center [959, 457] width 43 height 21
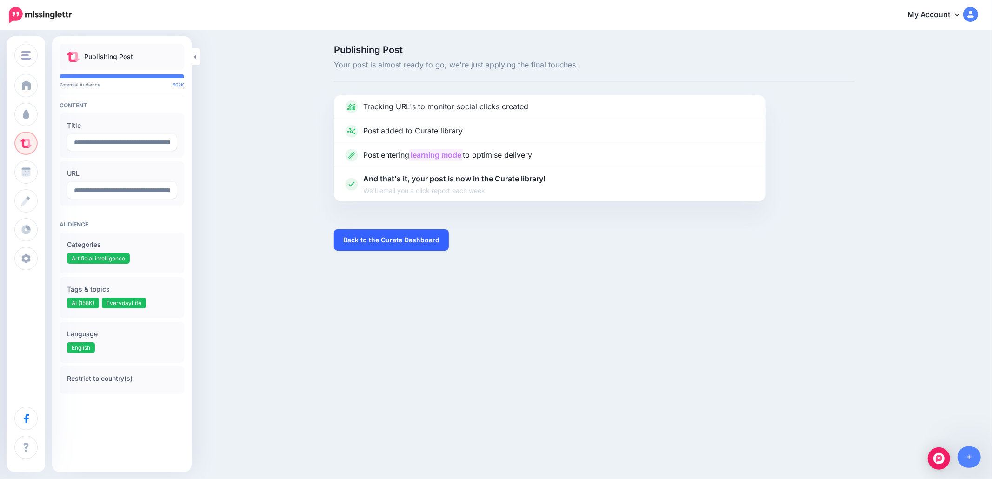
click at [378, 241] on link "Back to the Curate Dashboard" at bounding box center [391, 239] width 115 height 21
